Goal: Task Accomplishment & Management: Manage account settings

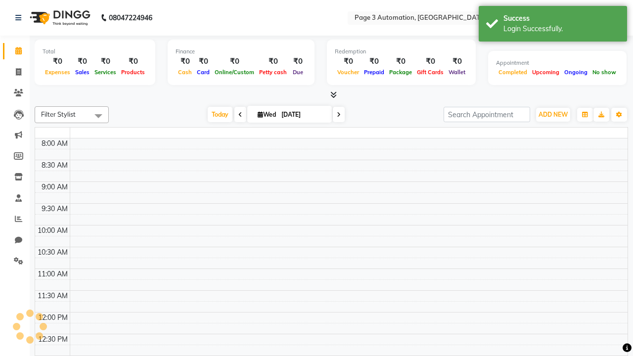
select select "en"
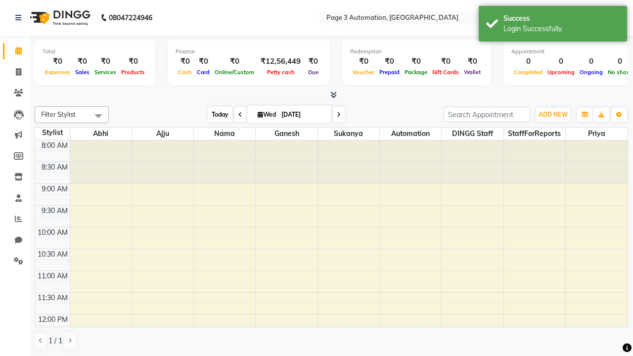
click at [215, 114] on span "Today" at bounding box center [220, 114] width 25 height 15
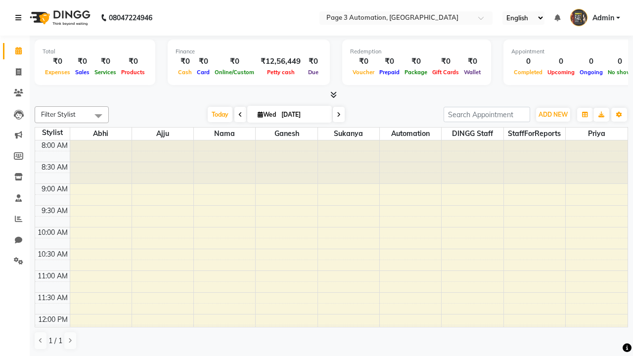
click at [20, 18] on icon at bounding box center [18, 17] width 6 height 7
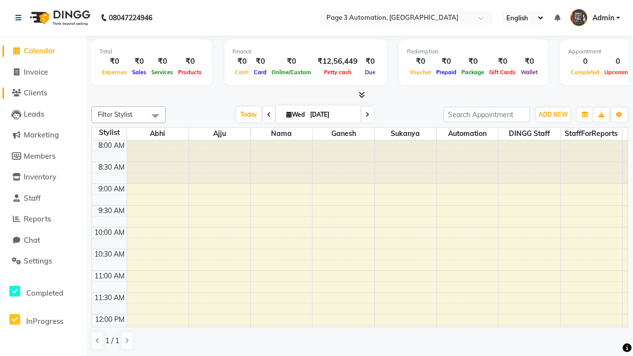
click at [43, 93] on span "Clients" at bounding box center [35, 92] width 23 height 9
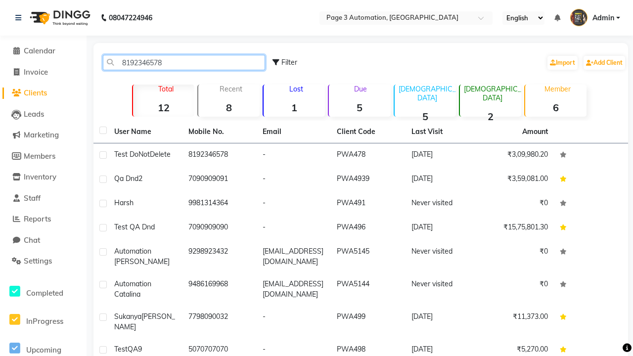
type input "8192346578"
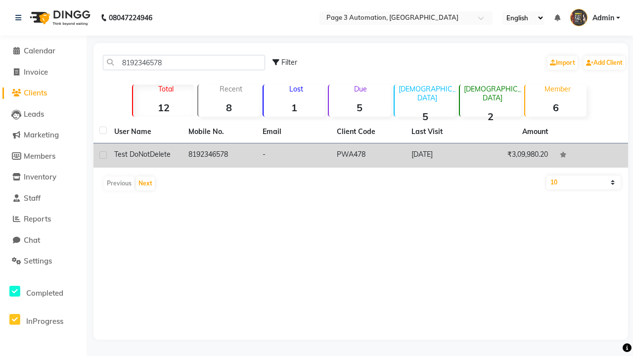
click at [220, 155] on td "8192346578" at bounding box center [219, 155] width 74 height 24
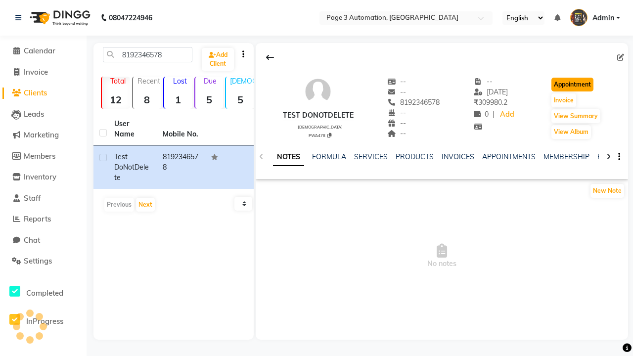
click at [574, 85] on button "Appointment" at bounding box center [572, 85] width 42 height 14
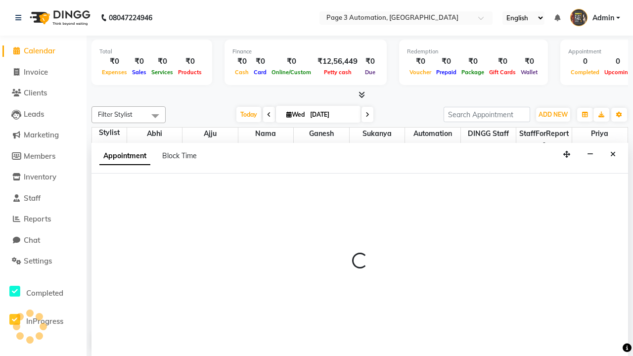
select select "tentative"
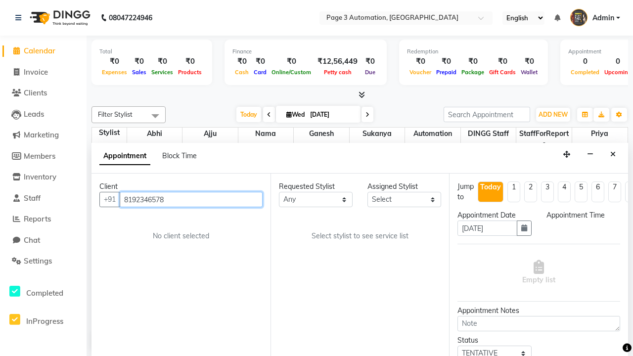
select select "540"
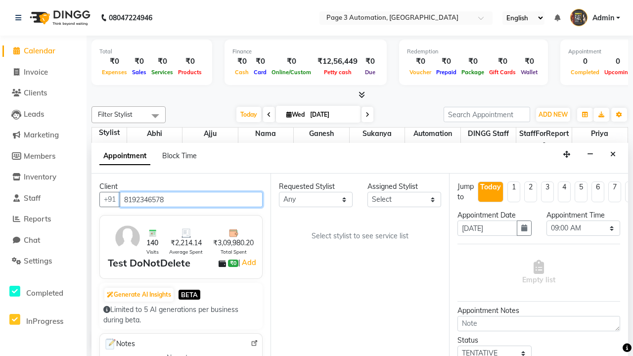
scroll to position [0, 0]
select select "711"
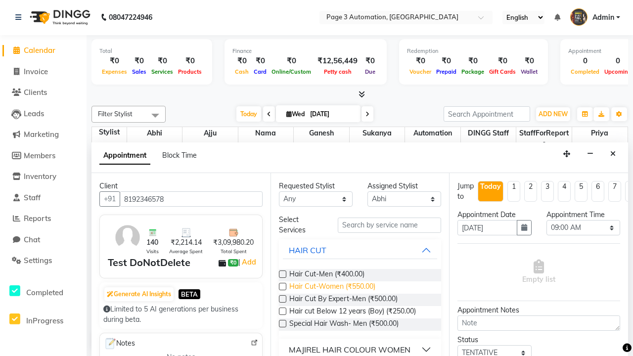
click at [332, 287] on span "Hair Cut-Women (₹550.00)" at bounding box center [332, 287] width 86 height 12
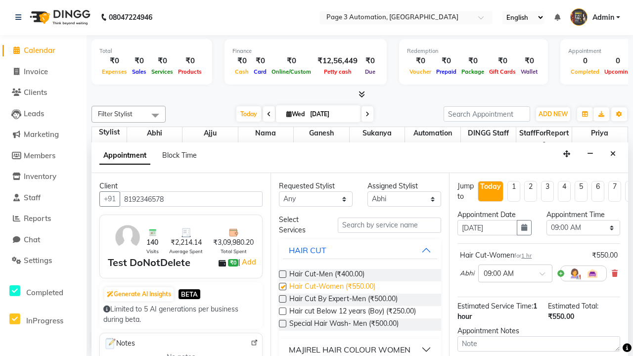
checkbox input "false"
select select "780"
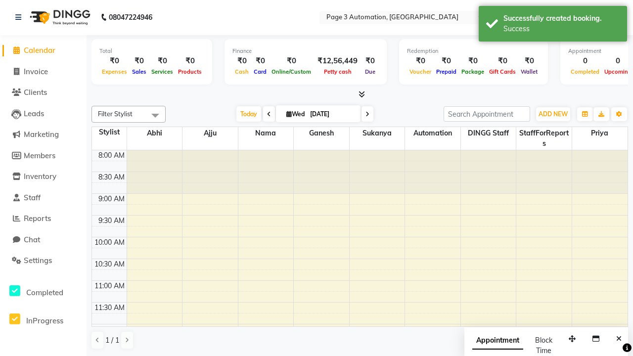
scroll to position [0, 0]
click at [553, 25] on div "Success" at bounding box center [561, 29] width 116 height 10
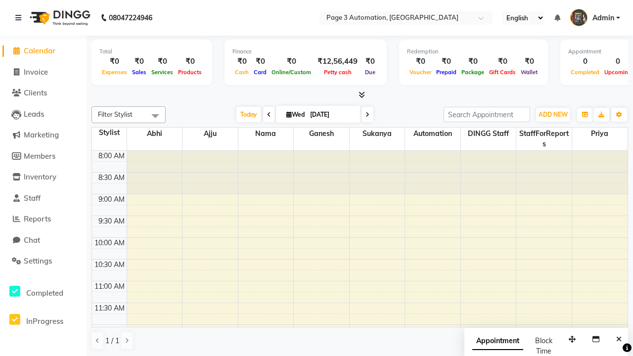
click at [155, 116] on span at bounding box center [155, 115] width 20 height 19
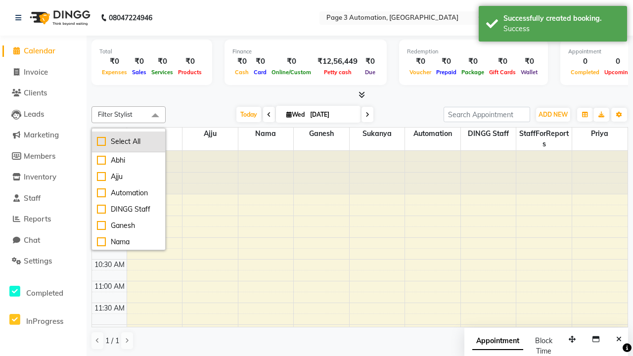
click at [129, 141] on div "Select All" at bounding box center [128, 141] width 63 height 10
checkbox input "true"
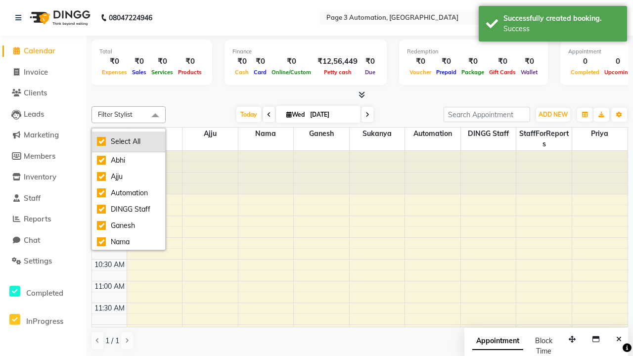
checkbox input "true"
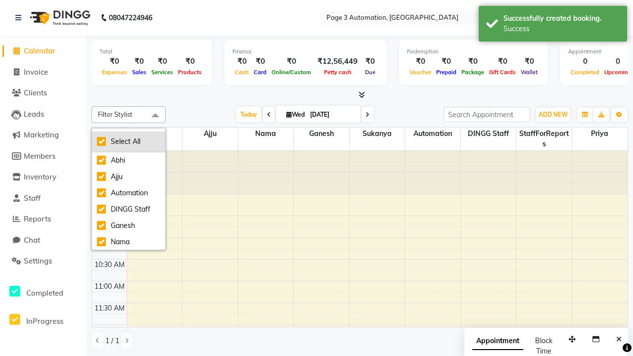
checkbox input "true"
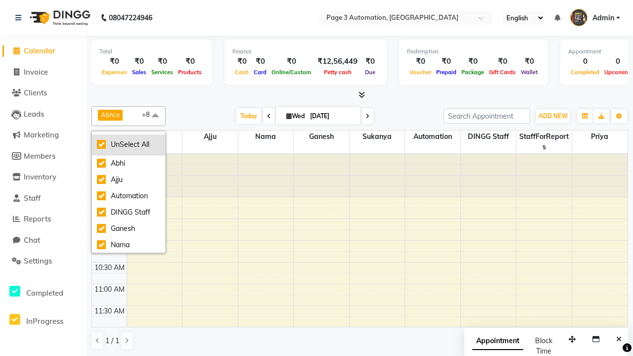
click at [129, 144] on div "UnSelect All" at bounding box center [128, 144] width 63 height 10
checkbox input "false"
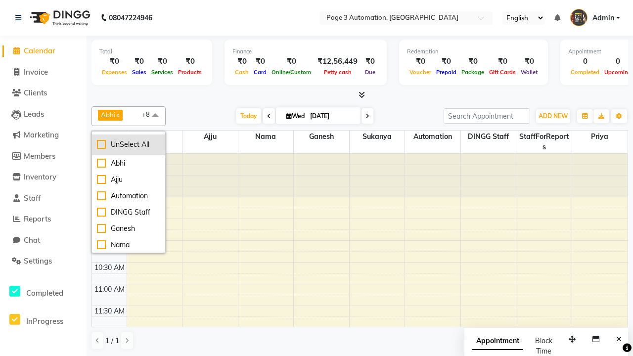
checkbox input "false"
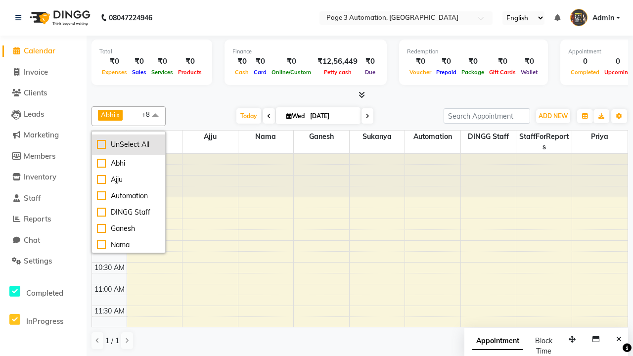
checkbox input "false"
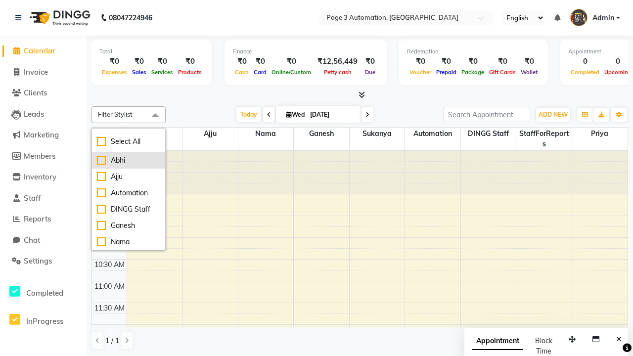
click at [129, 160] on div "Abhi" at bounding box center [128, 160] width 63 height 10
checkbox input "true"
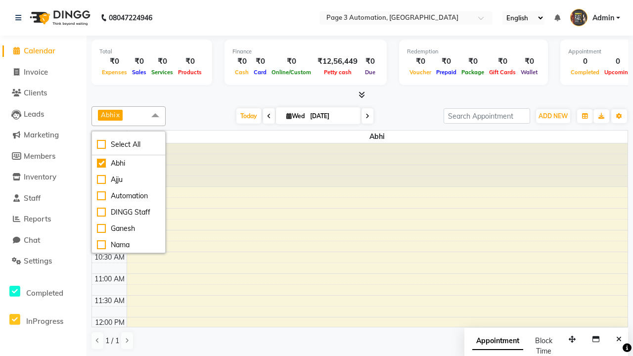
click at [155, 116] on span at bounding box center [155, 115] width 20 height 19
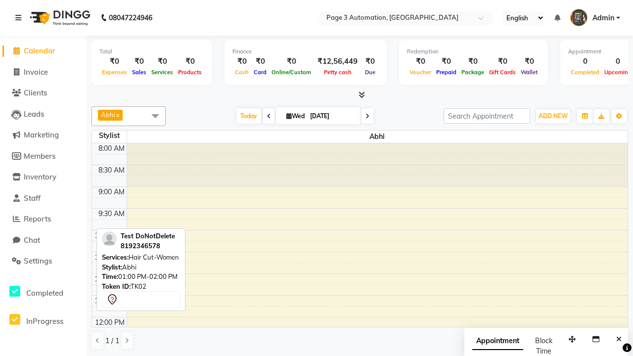
scroll to position [147, 0]
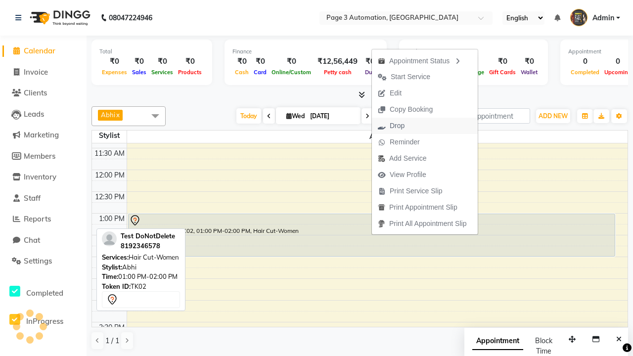
click at [426, 126] on button "Drop" at bounding box center [425, 126] width 106 height 16
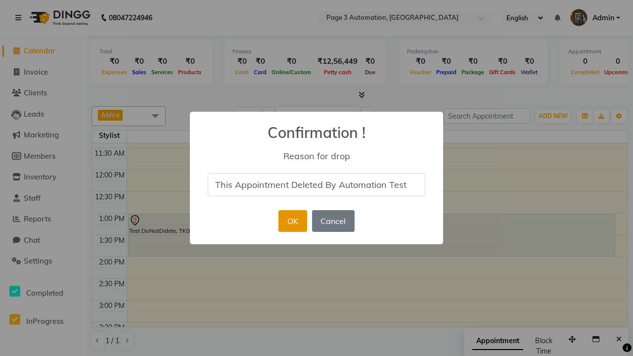
type input "This Appointment Deleted By Automation Test"
click at [292, 221] on button "OK" at bounding box center [292, 221] width 28 height 22
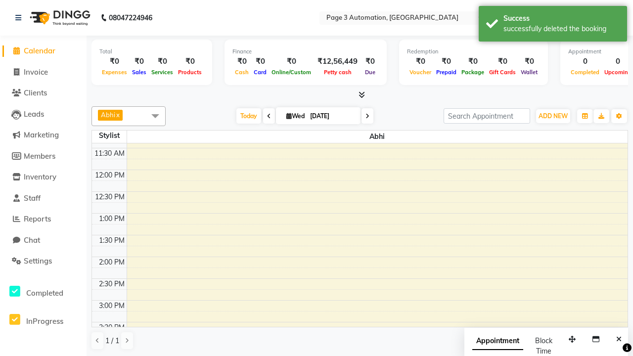
click at [553, 25] on div "successfully deleted the booking" at bounding box center [561, 29] width 116 height 10
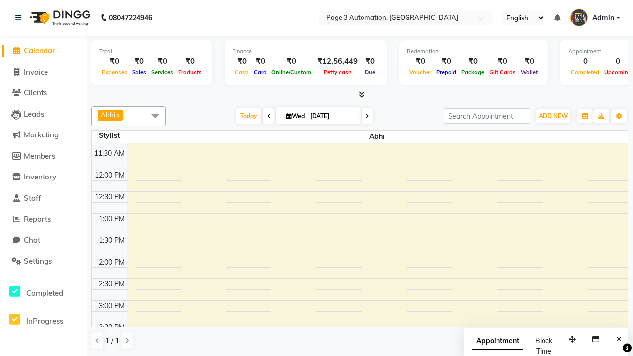
click at [155, 116] on span at bounding box center [155, 115] width 20 height 19
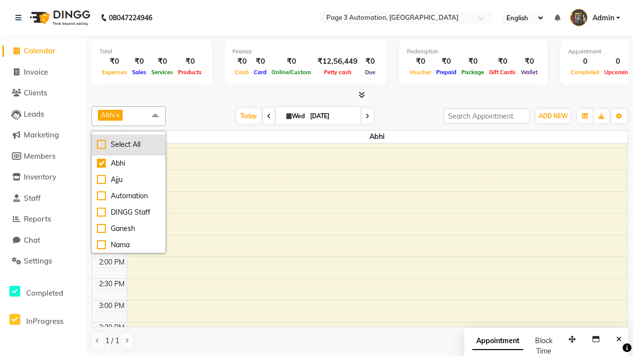
click at [129, 144] on div "Select All" at bounding box center [128, 144] width 63 height 10
checkbox input "true"
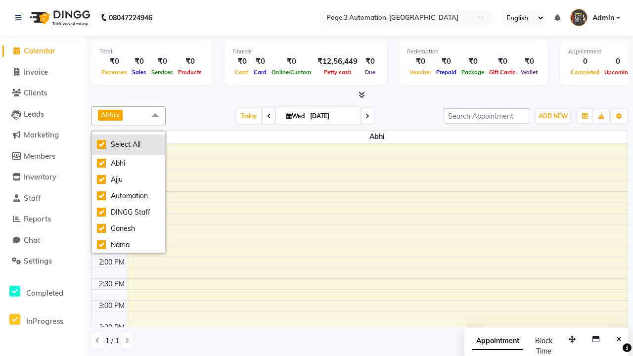
checkbox input "true"
